Goal: Find specific page/section: Find specific page/section

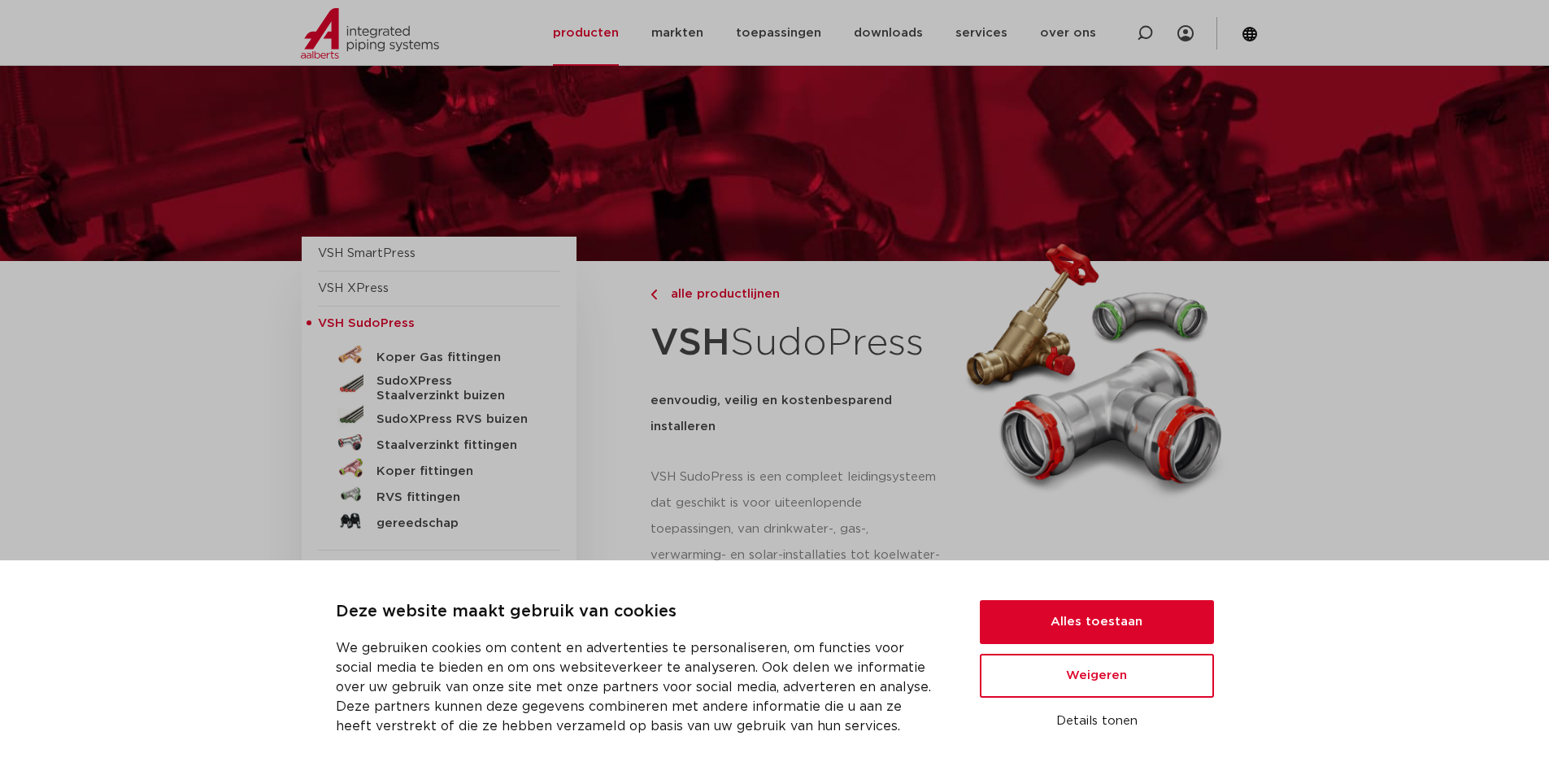
scroll to position [163, 0]
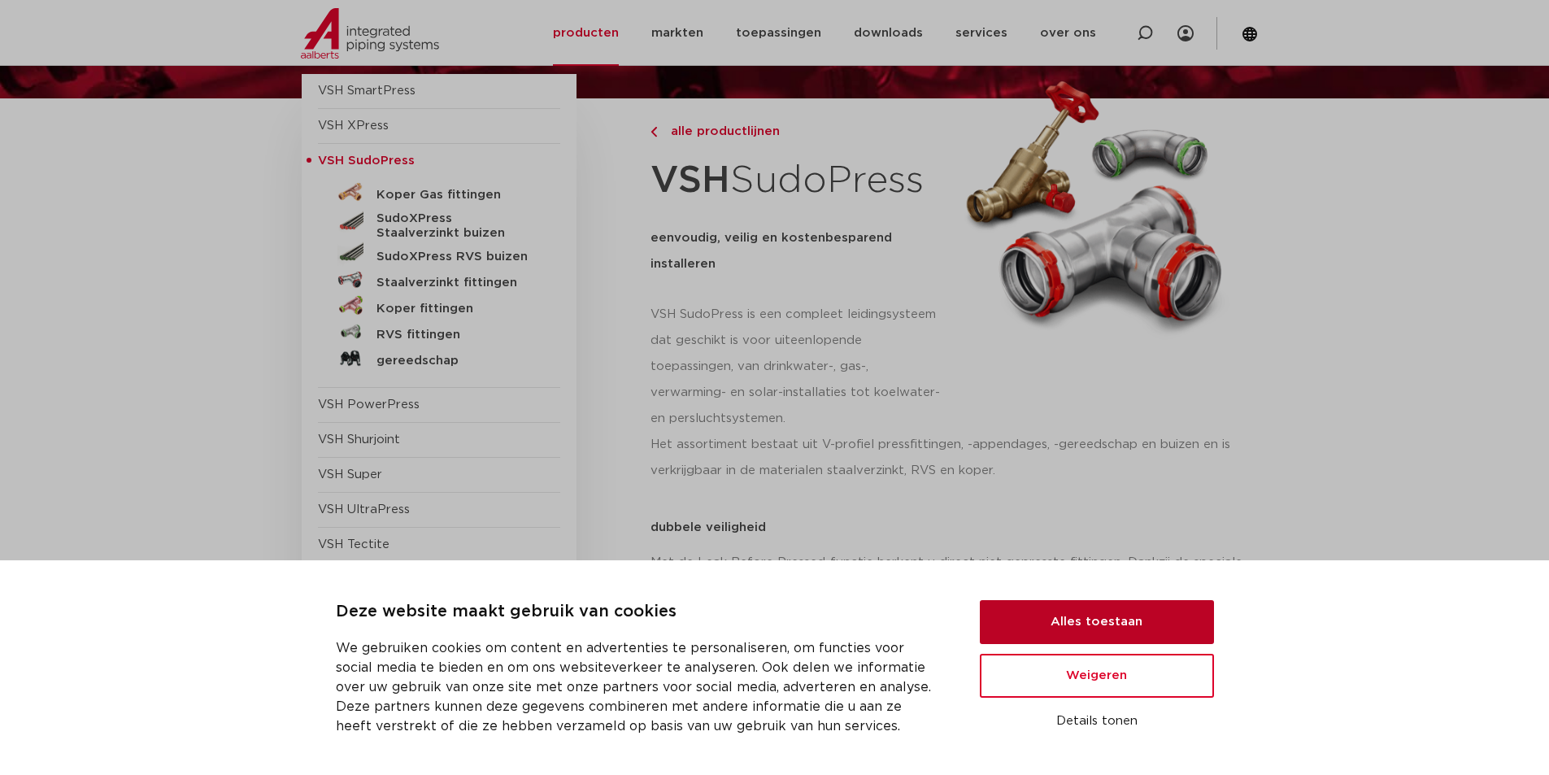
click at [1021, 630] on button "Alles toestaan" at bounding box center [1097, 622] width 234 height 44
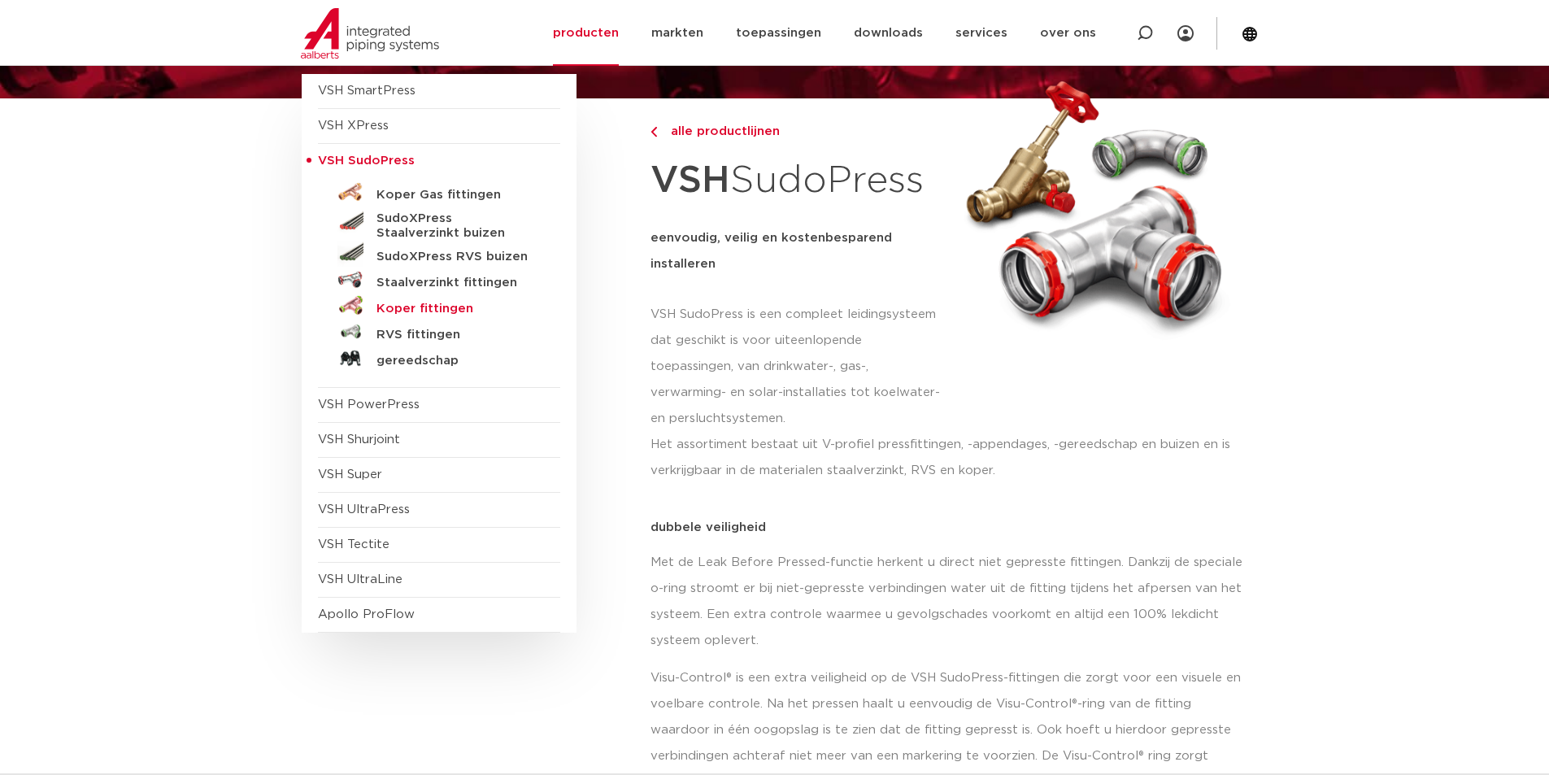
click at [407, 314] on h5 "Koper fittingen" at bounding box center [456, 309] width 161 height 15
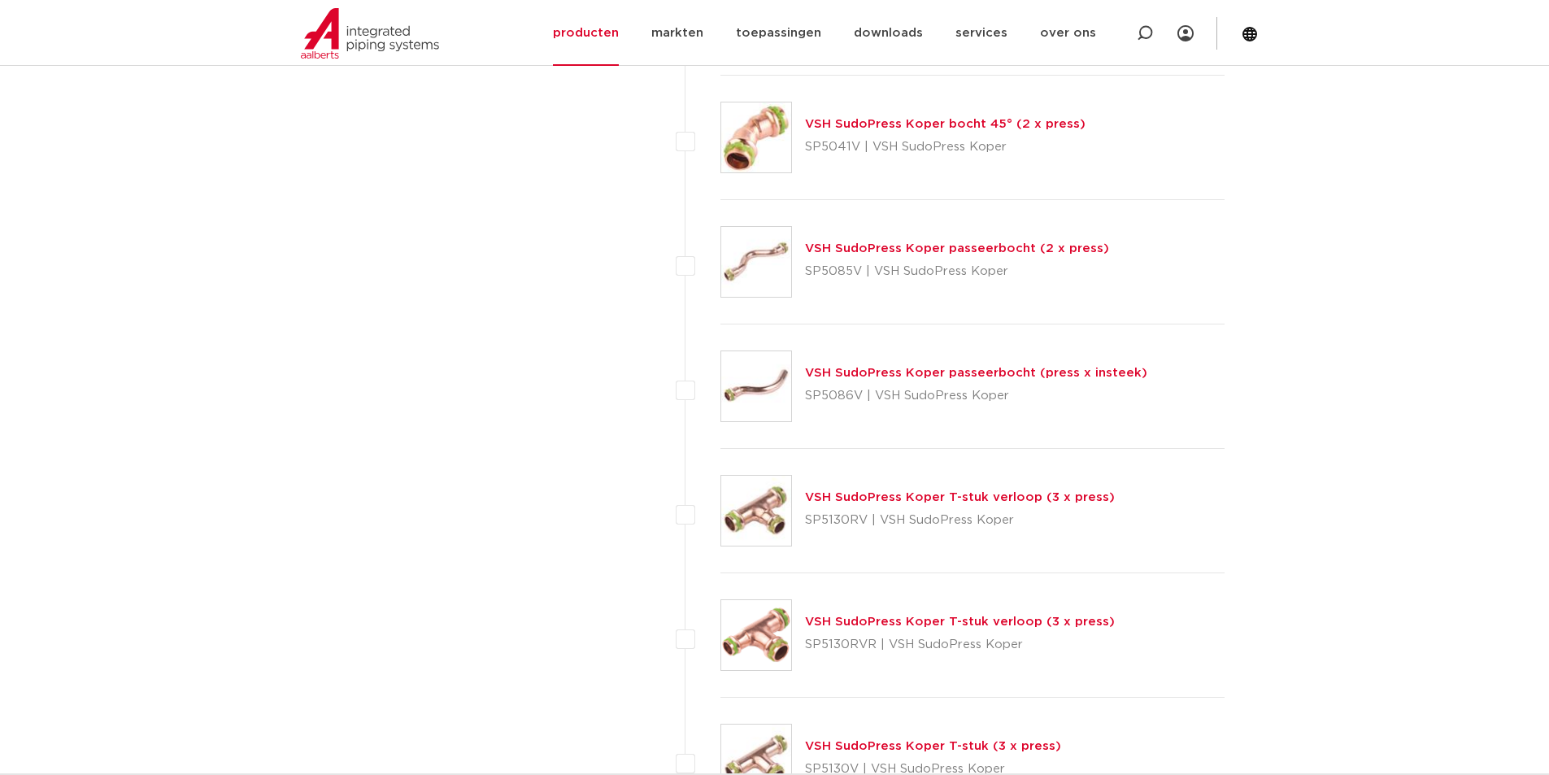
scroll to position [2926, 0]
